Goal: Task Accomplishment & Management: Manage account settings

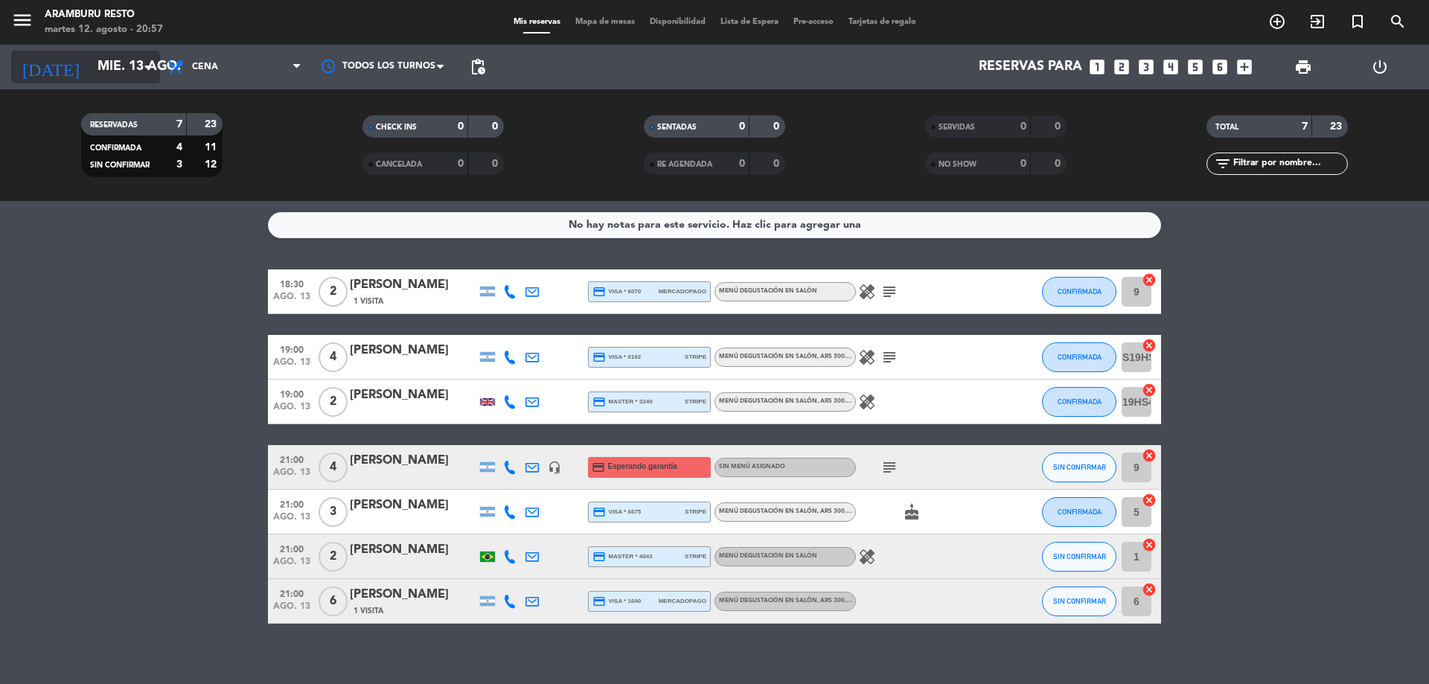
click at [124, 72] on input "mié. 13 ago." at bounding box center [176, 67] width 173 height 30
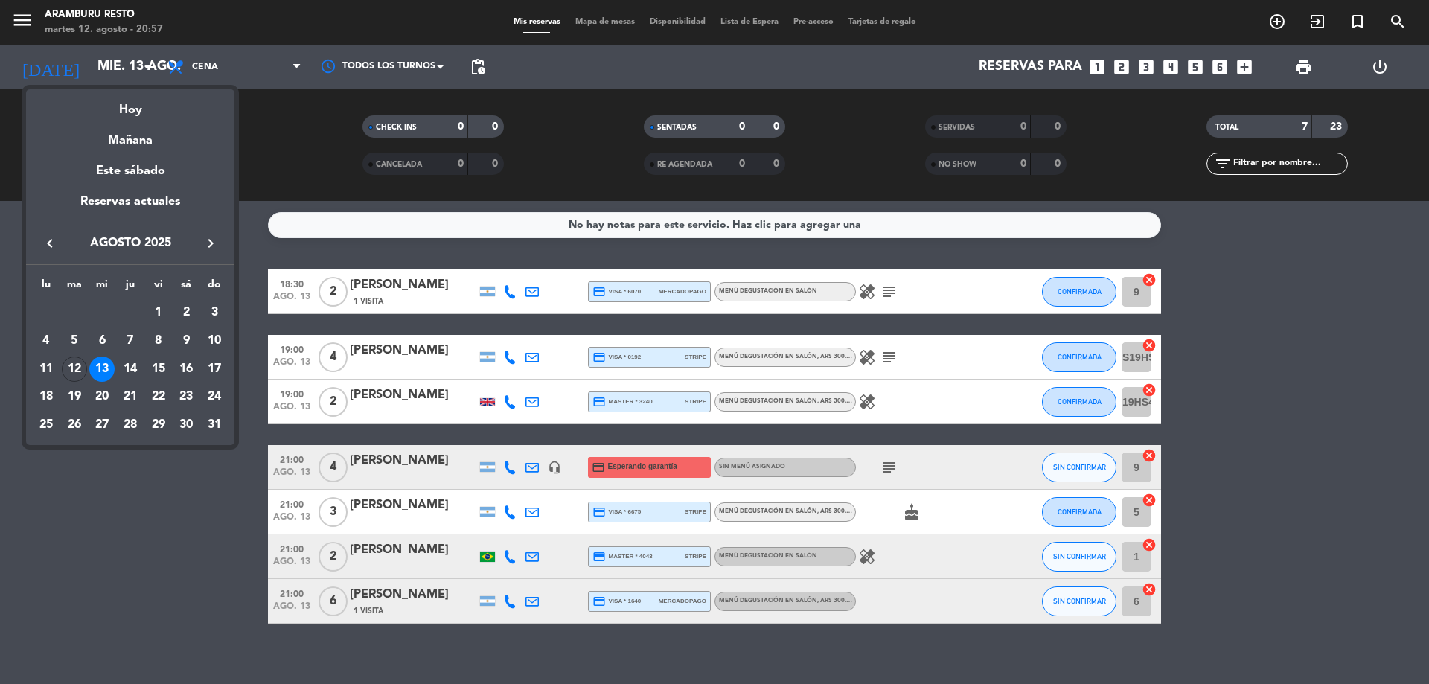
drag, startPoint x: 268, startPoint y: 15, endPoint x: 256, endPoint y: 20, distance: 13.0
click at [268, 15] on div at bounding box center [714, 342] width 1429 height 684
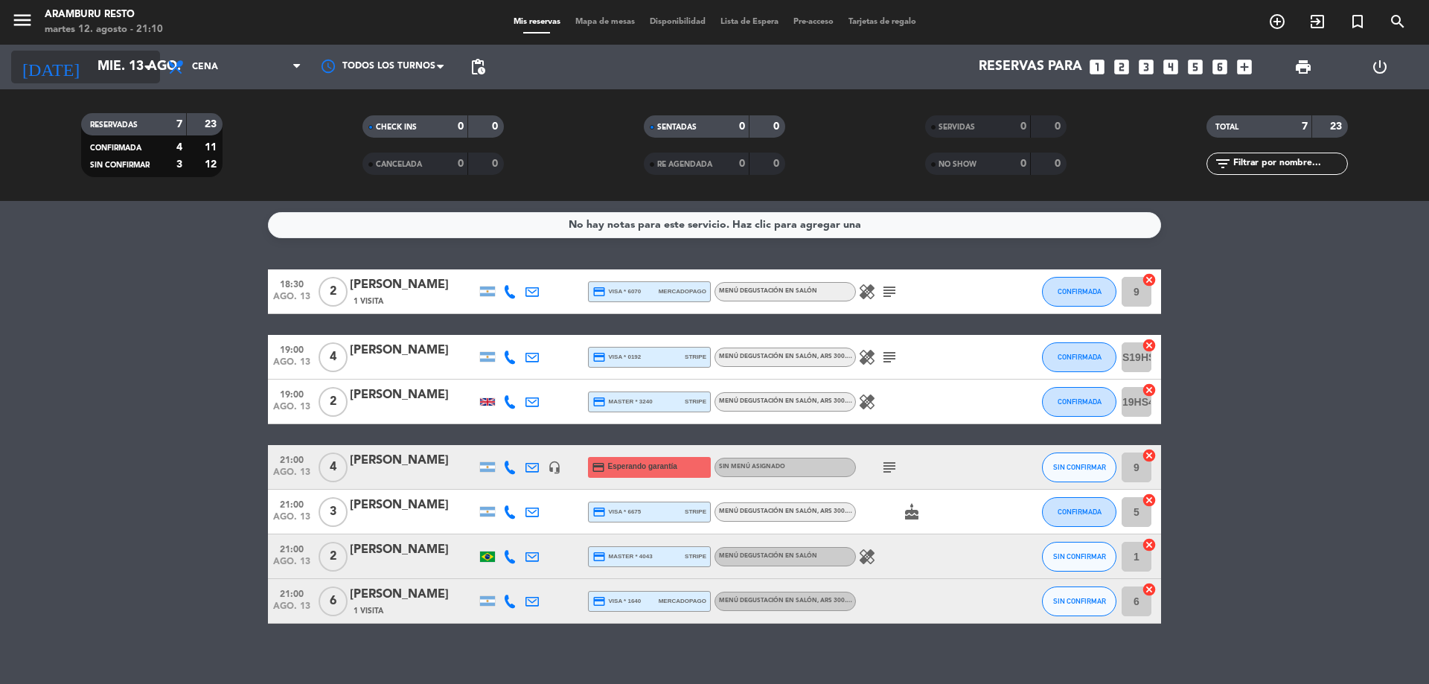
click at [135, 65] on input "mié. 13 ago." at bounding box center [176, 67] width 173 height 30
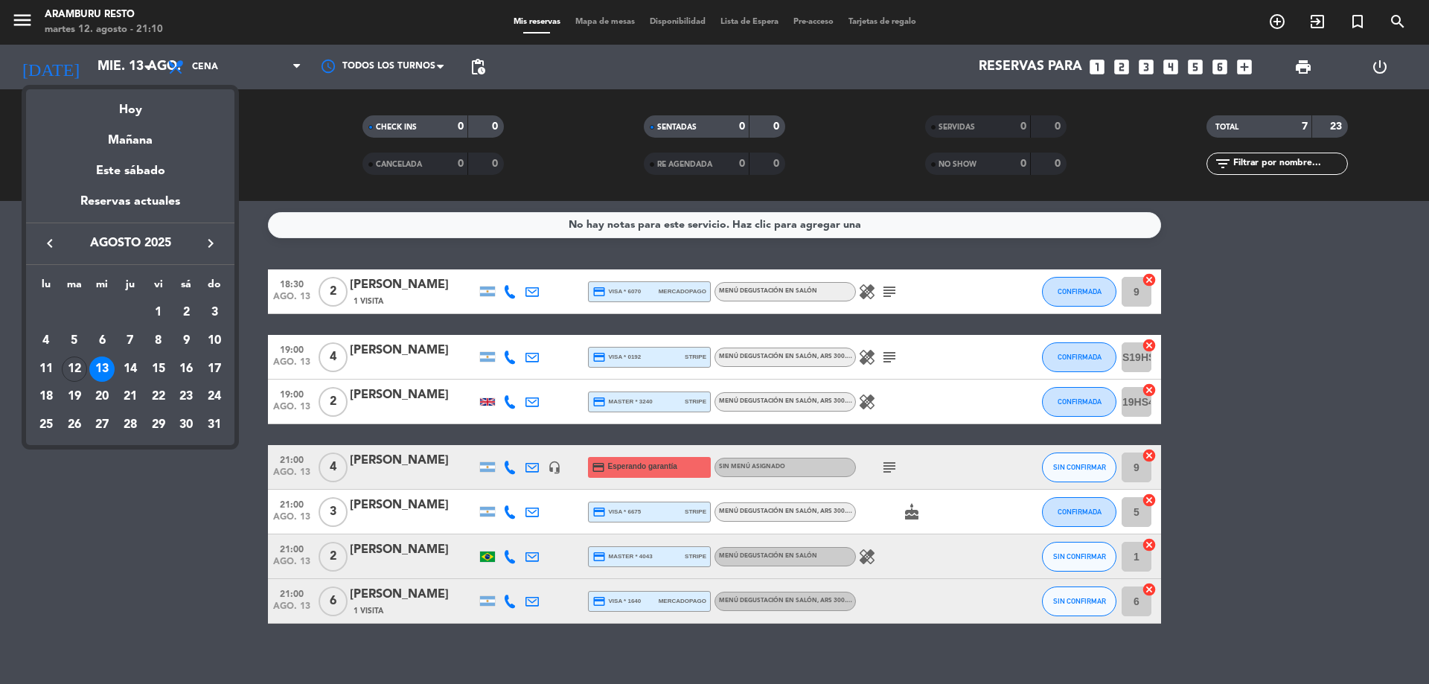
click at [77, 366] on div "12" at bounding box center [74, 368] width 25 height 25
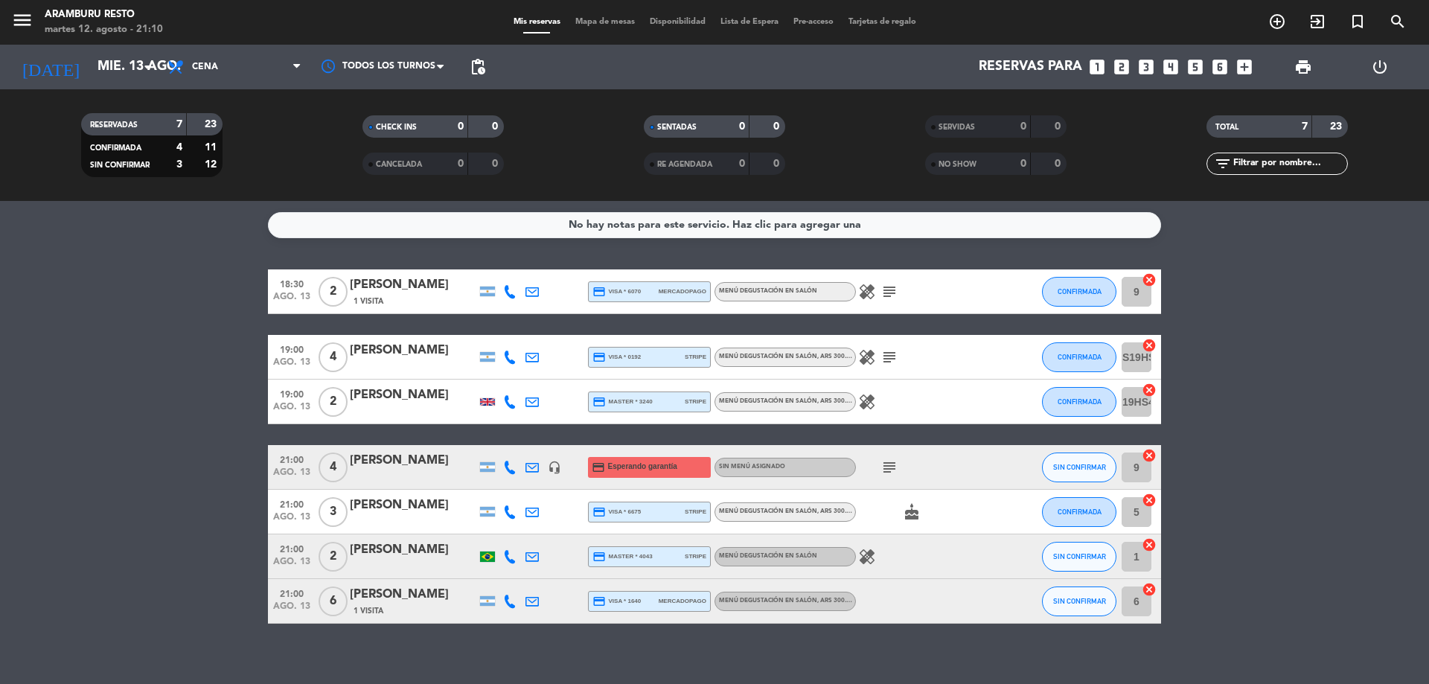
type input "[DATE]"
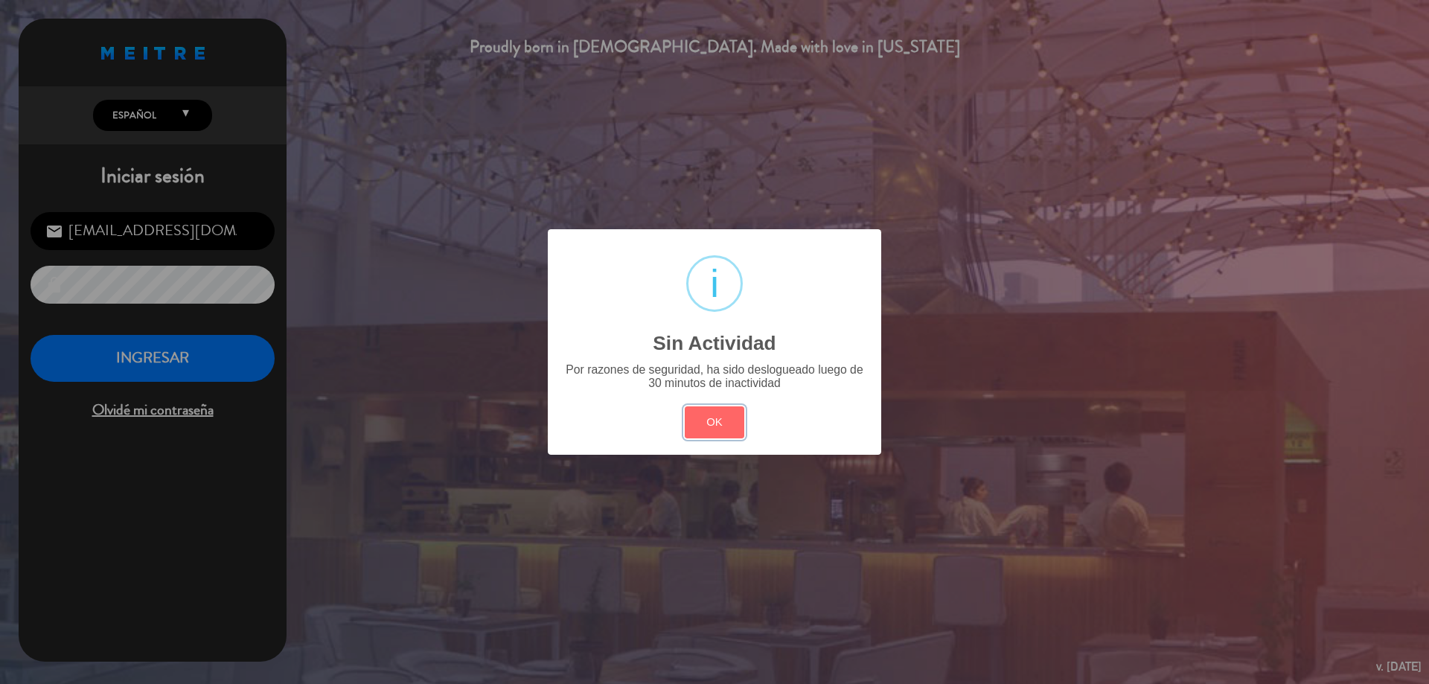
drag, startPoint x: 716, startPoint y: 425, endPoint x: 351, endPoint y: 409, distance: 365.7
click at [714, 425] on button "OK" at bounding box center [715, 422] width 60 height 32
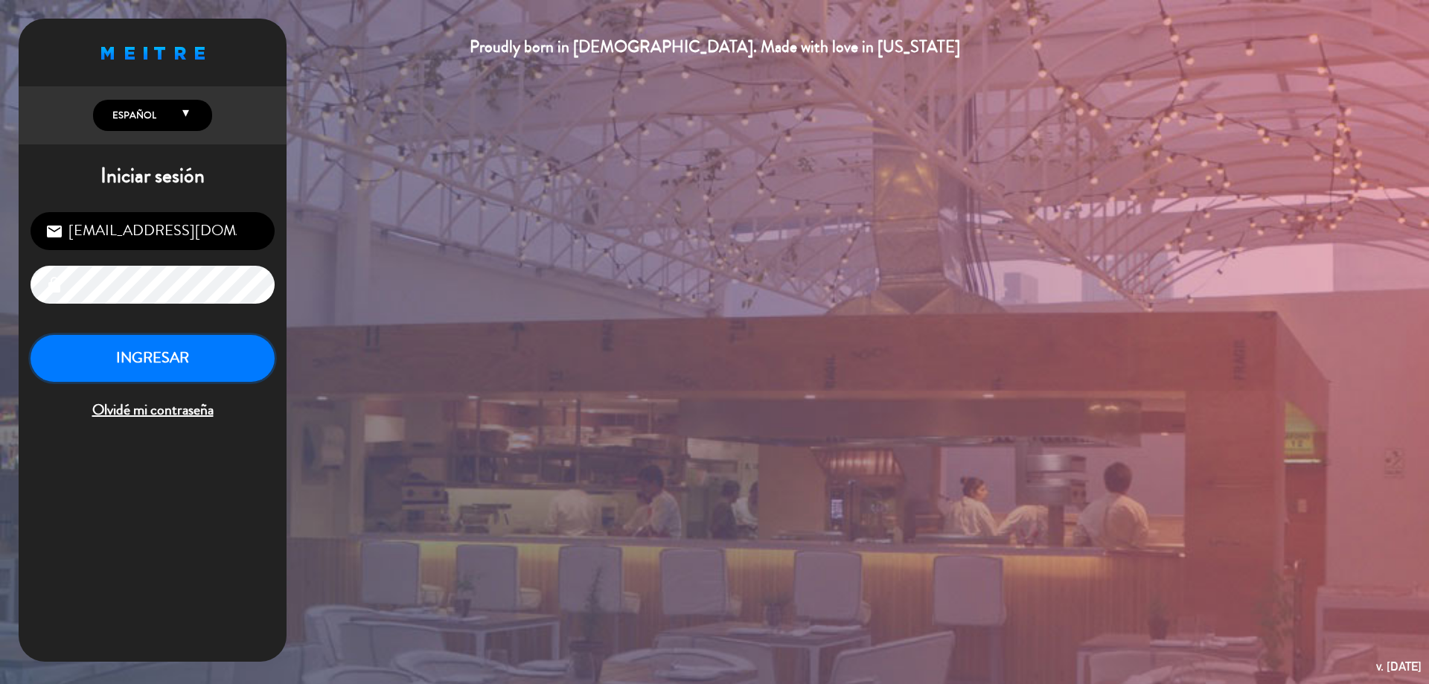
click at [84, 371] on button "INGRESAR" at bounding box center [153, 358] width 244 height 47
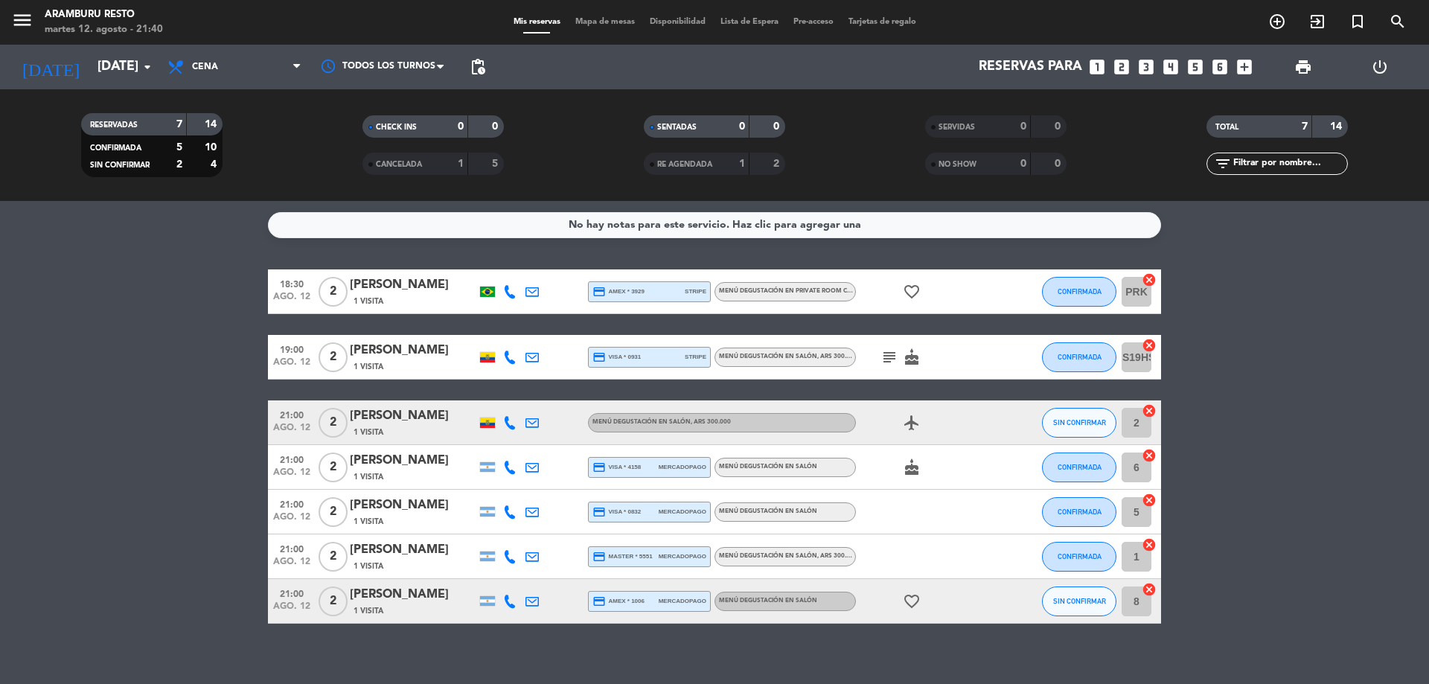
drag, startPoint x: 60, startPoint y: 270, endPoint x: 316, endPoint y: 337, distance: 263.9
click at [122, 266] on div "No hay notas para este servicio. Haz clic para agregar una 18:30 [DATE] 2 [PERS…" at bounding box center [714, 442] width 1429 height 483
click at [128, 89] on div "[DATE] [DATE] arrow_drop_down" at bounding box center [85, 67] width 149 height 45
click at [127, 83] on div "[DATE] [DATE] arrow_drop_down" at bounding box center [85, 67] width 149 height 33
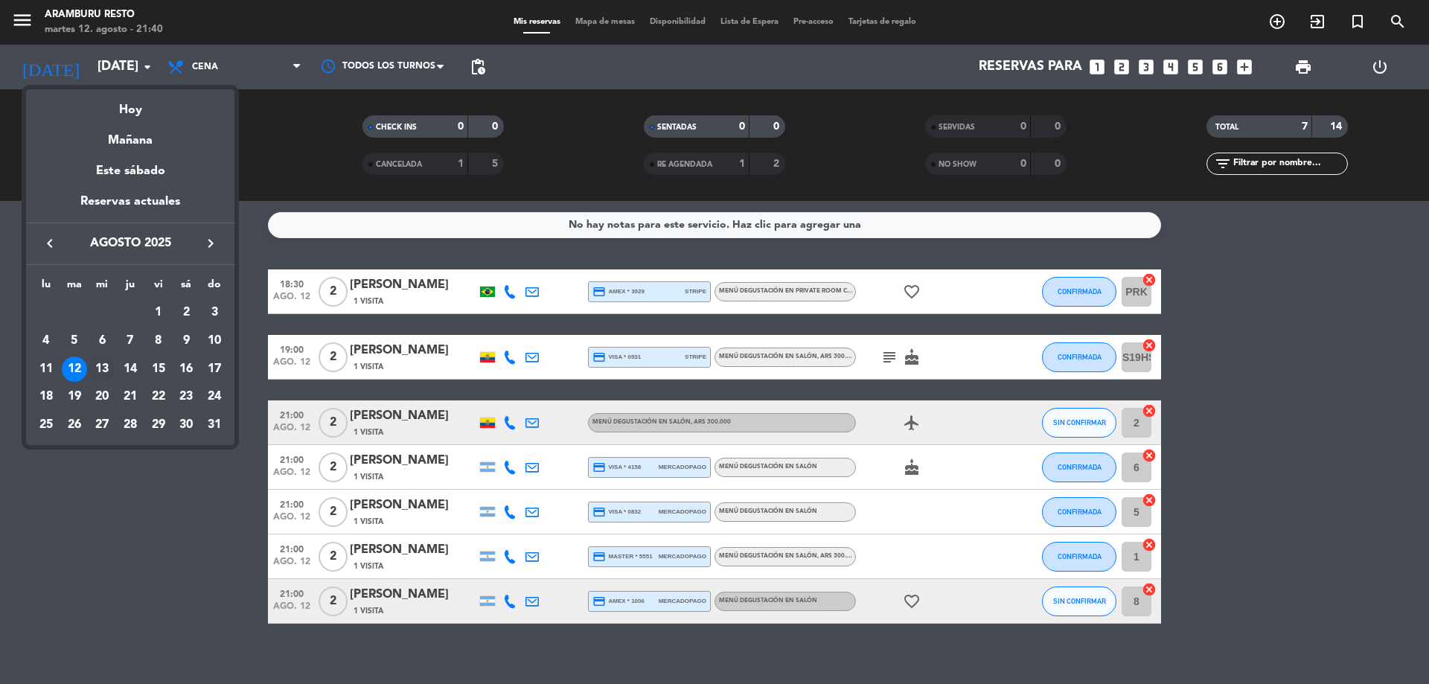
click at [104, 365] on div "13" at bounding box center [101, 368] width 25 height 25
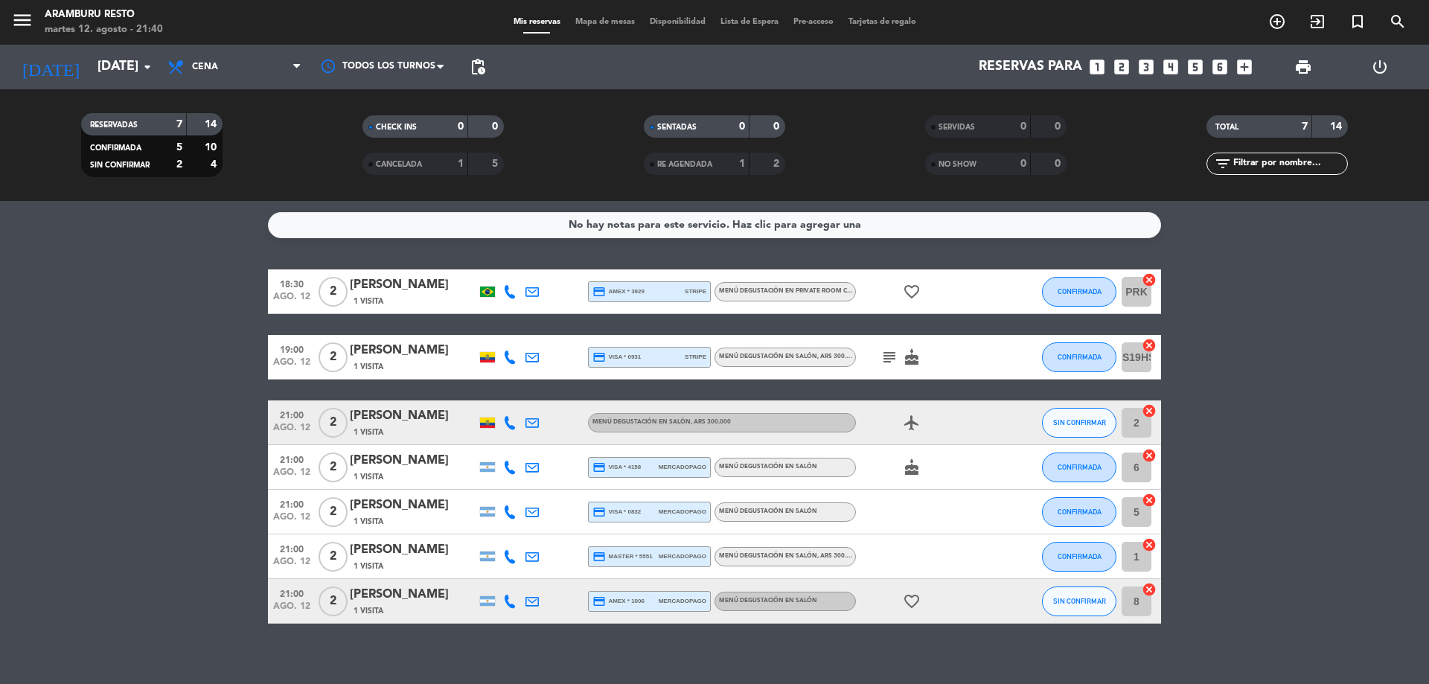
type input "mié. 13 ago."
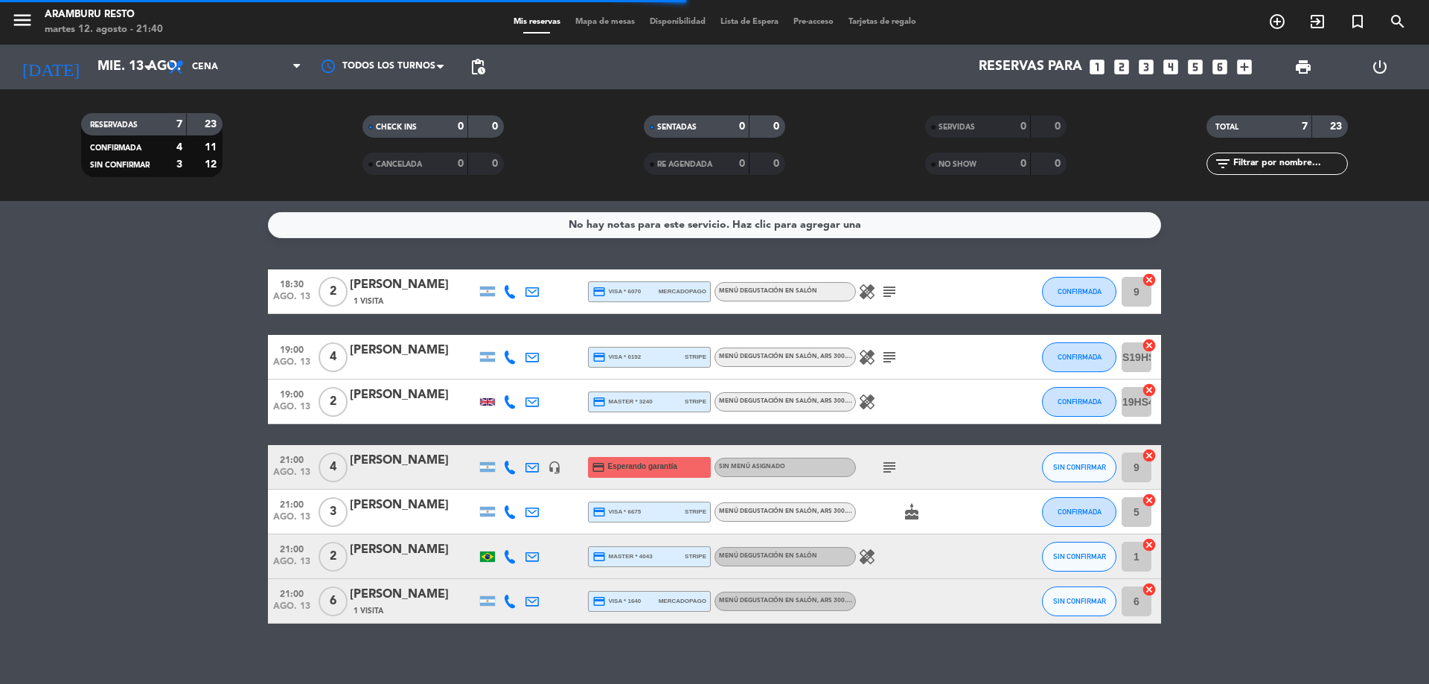
click at [335, 541] on div "2" at bounding box center [333, 556] width 34 height 44
drag, startPoint x: 335, startPoint y: 541, endPoint x: 207, endPoint y: 388, distance: 199.1
click at [170, 377] on bookings-row "18:30 [DATE] 2 [PERSON_NAME] 1 Visita credit_card visa * 6070 mercadopago Menú …" at bounding box center [714, 446] width 1429 height 354
click at [866, 405] on icon "healing" at bounding box center [867, 402] width 18 height 18
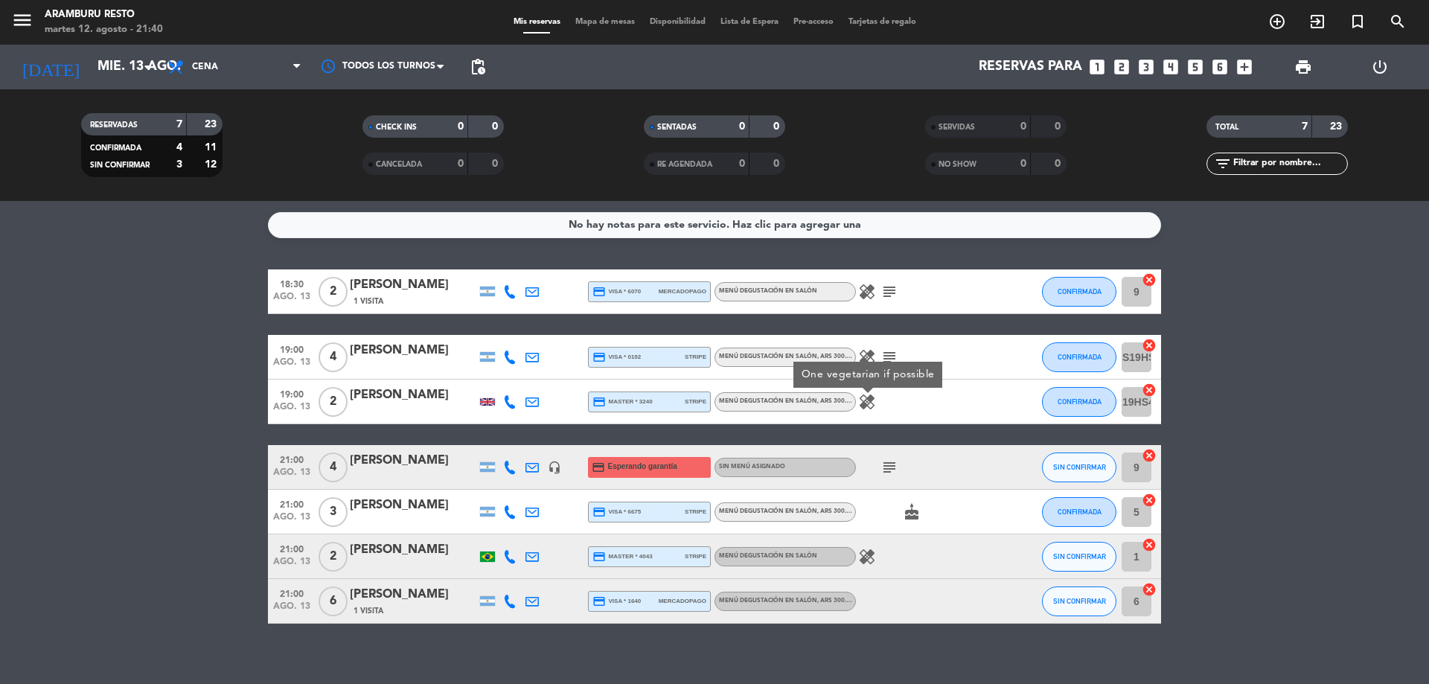
drag, startPoint x: 0, startPoint y: 267, endPoint x: 8, endPoint y: 282, distance: 17.0
click at [1, 267] on div "No hay notas para este servicio. Haz clic para agregar una 18:30 [DATE] 2 [PERS…" at bounding box center [714, 442] width 1429 height 483
